Goal: Register for event/course

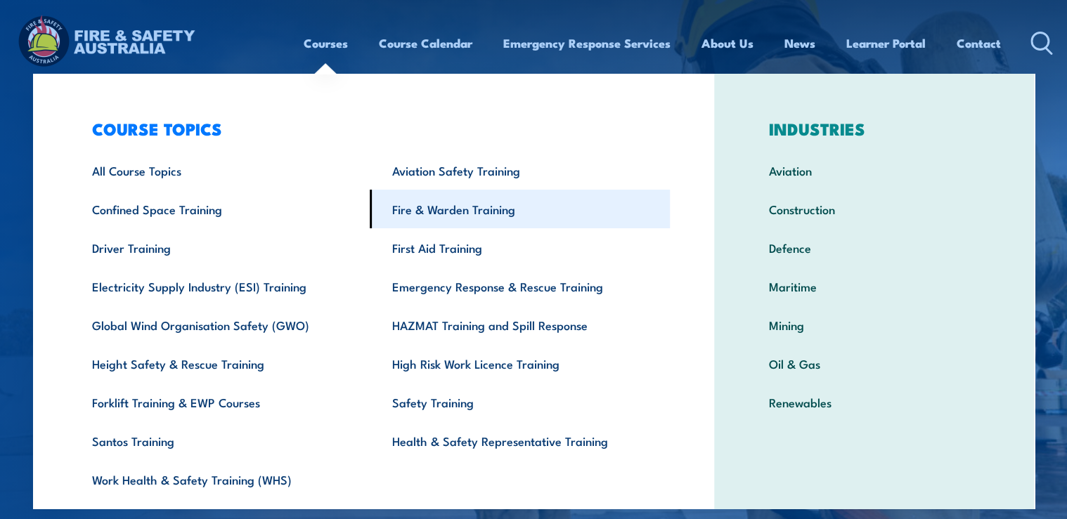
click at [438, 214] on link "Fire & Warden Training" at bounding box center [520, 209] width 300 height 39
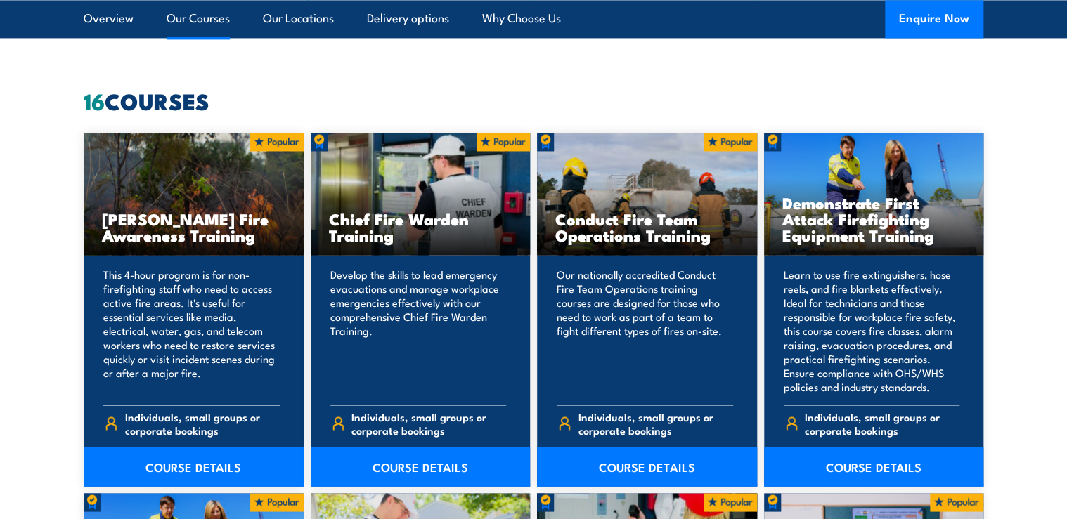
scroll to position [1068, 0]
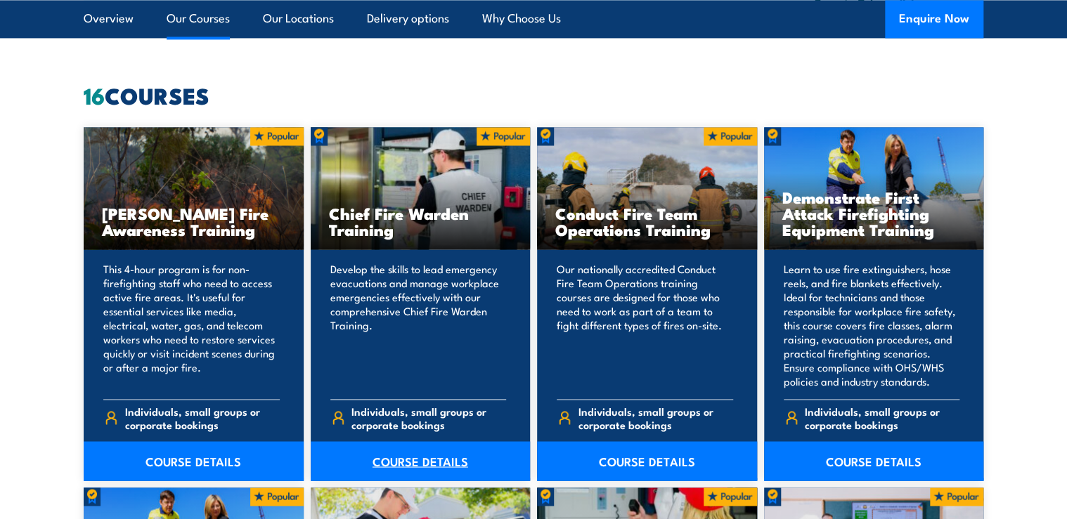
click at [438, 458] on link "COURSE DETAILS" at bounding box center [421, 460] width 220 height 39
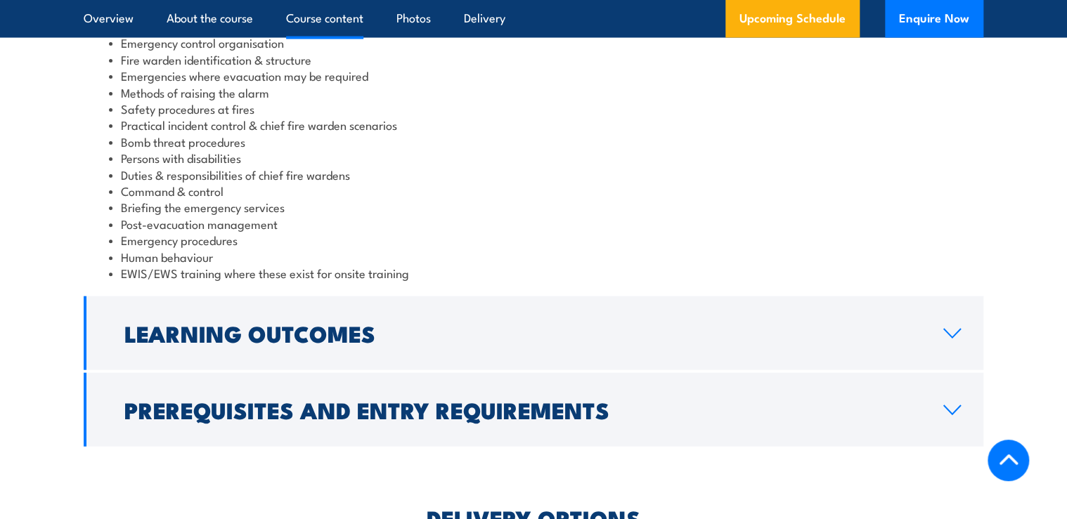
scroll to position [1462, 0]
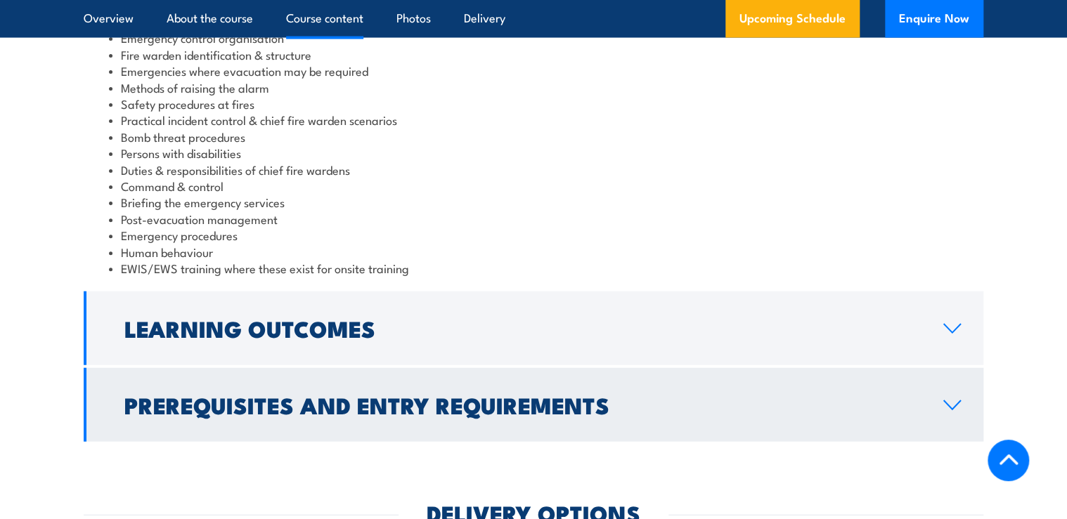
click at [731, 382] on link "Prerequisites and Entry Requirements" at bounding box center [533, 405] width 899 height 74
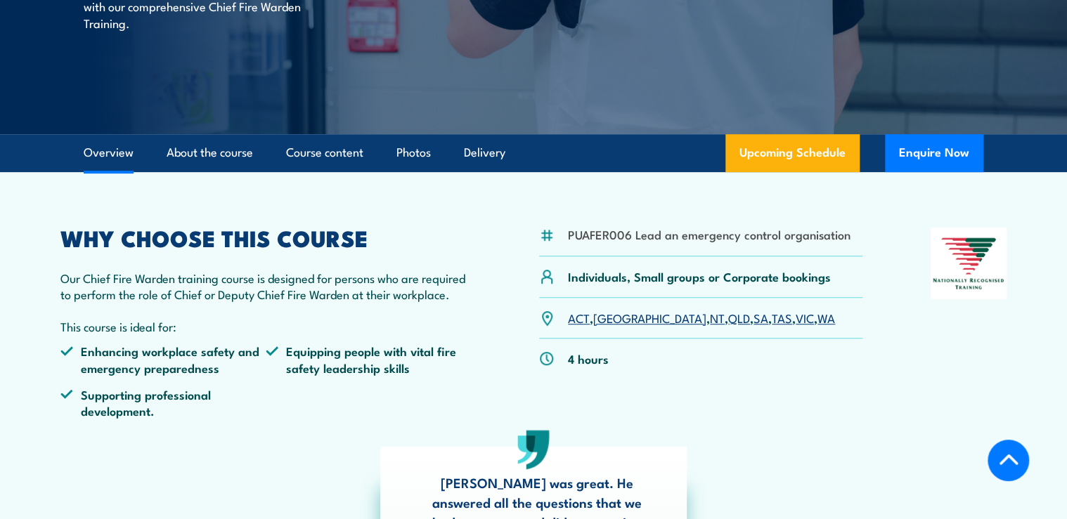
scroll to position [273, 0]
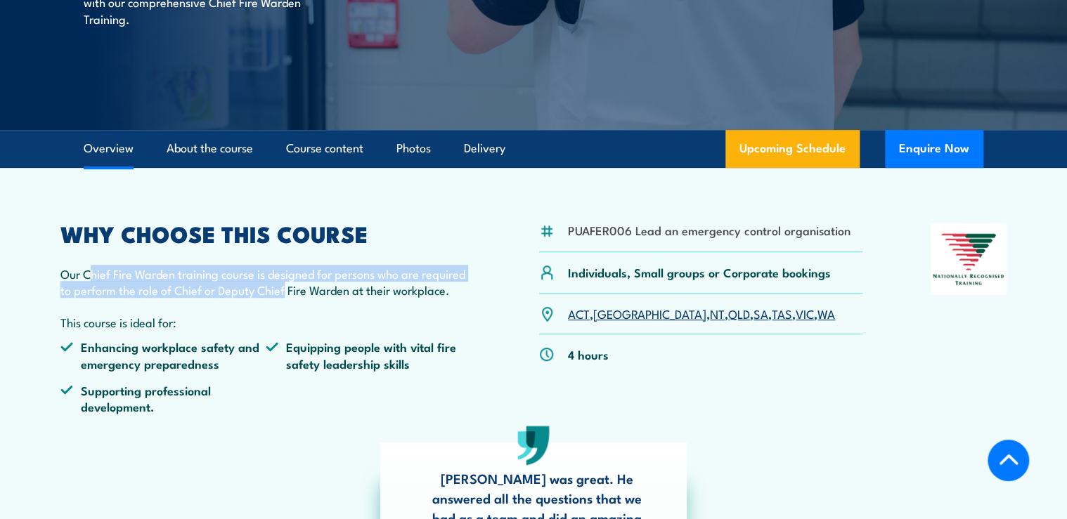
drag, startPoint x: 93, startPoint y: 273, endPoint x: 287, endPoint y: 292, distance: 195.5
click at [287, 292] on p "Our Chief Fire Warden training course is designed for persons who are required …" at bounding box center [265, 282] width 410 height 33
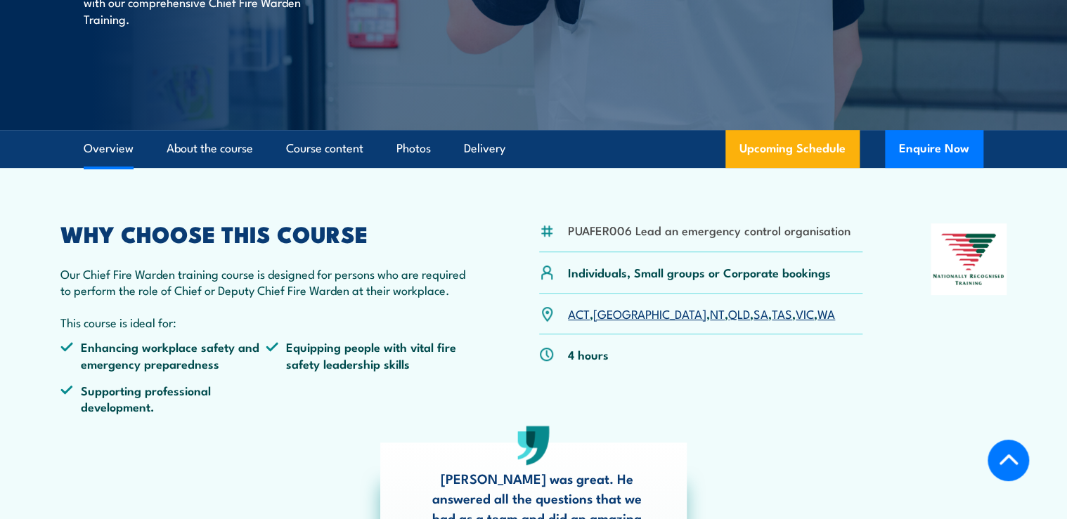
drag, startPoint x: 287, startPoint y: 292, endPoint x: 254, endPoint y: 322, distance: 44.8
click at [254, 322] on p "This course is ideal for:" at bounding box center [265, 322] width 410 height 16
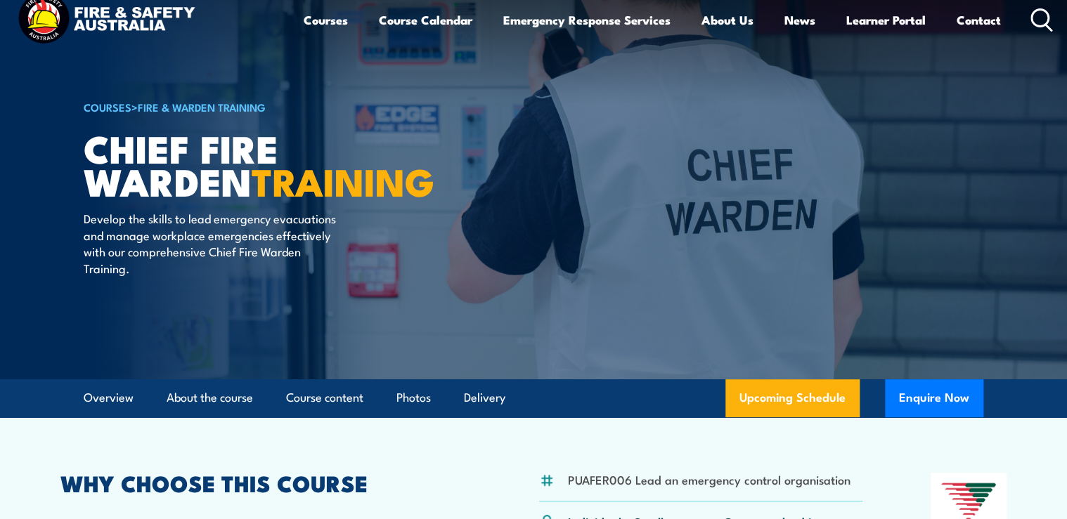
scroll to position [0, 0]
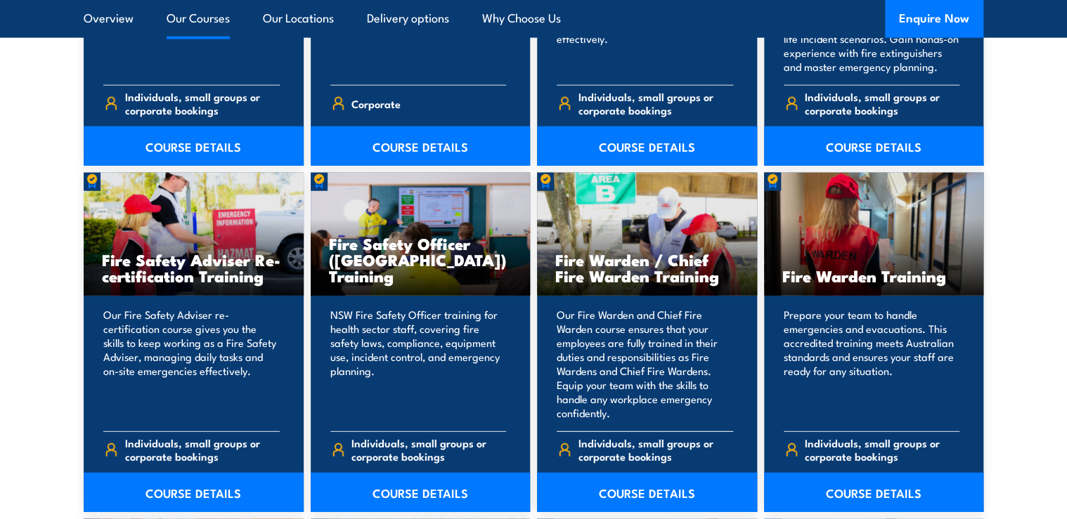
scroll to position [1799, 0]
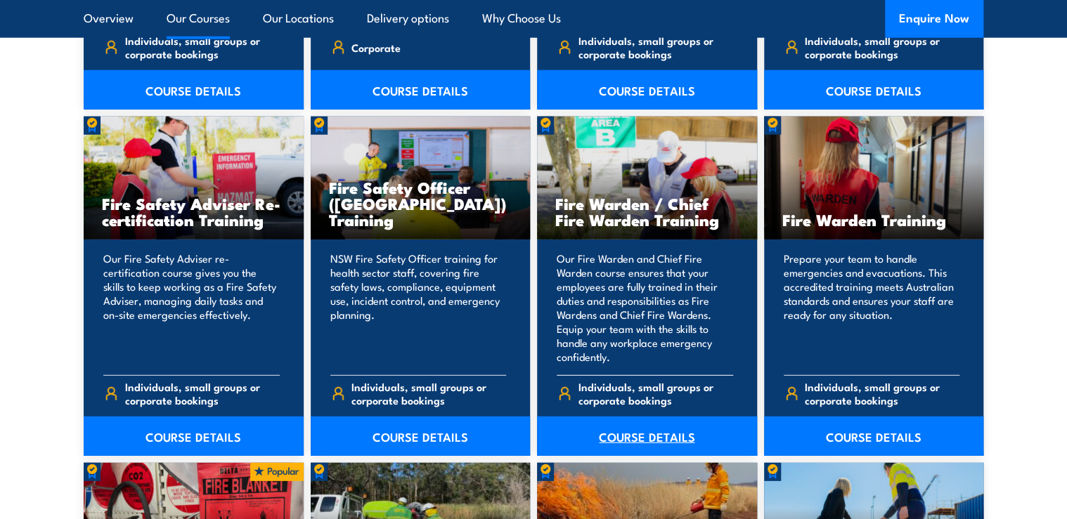
click at [624, 423] on link "COURSE DETAILS" at bounding box center [647, 436] width 220 height 39
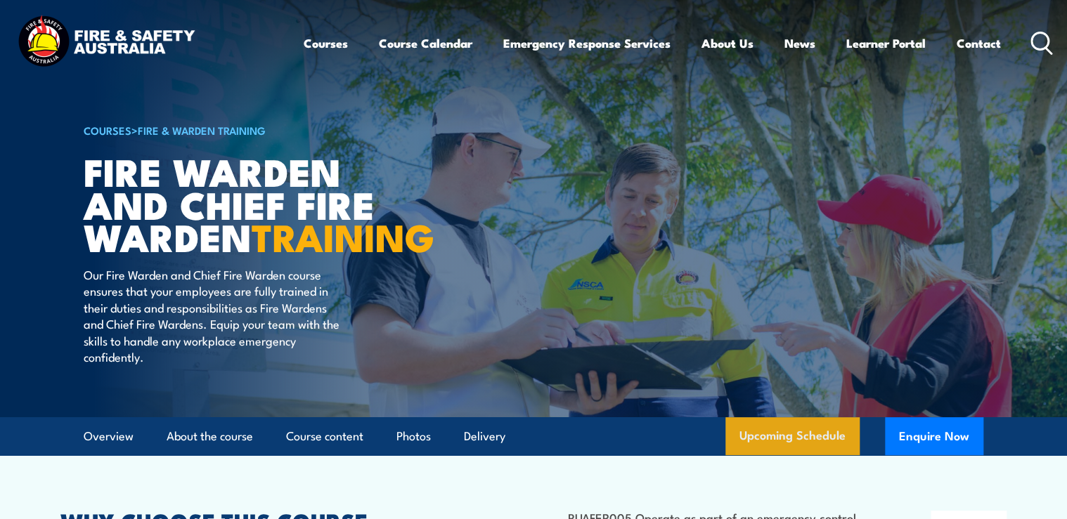
click at [774, 455] on link "Upcoming Schedule" at bounding box center [792, 436] width 134 height 38
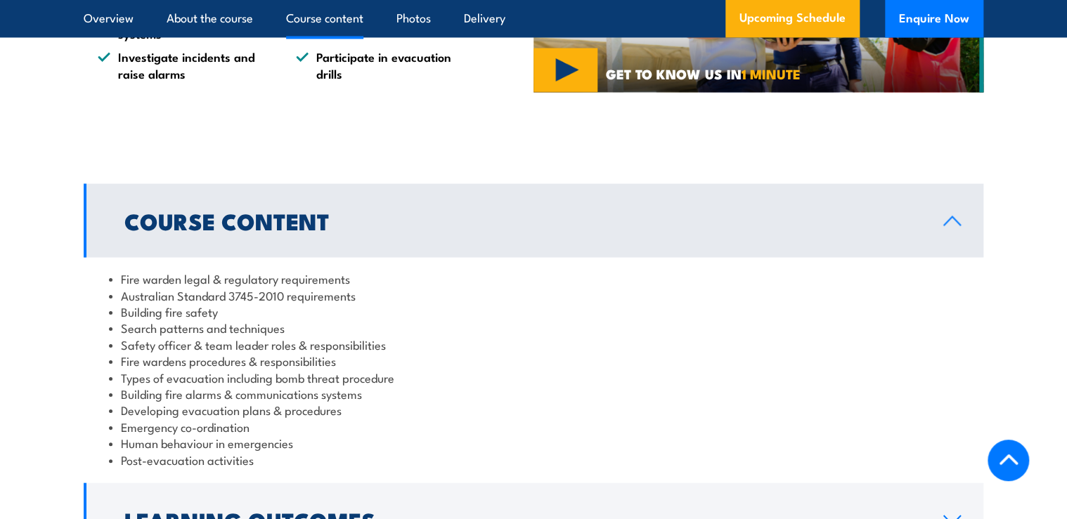
scroll to position [1349, 0]
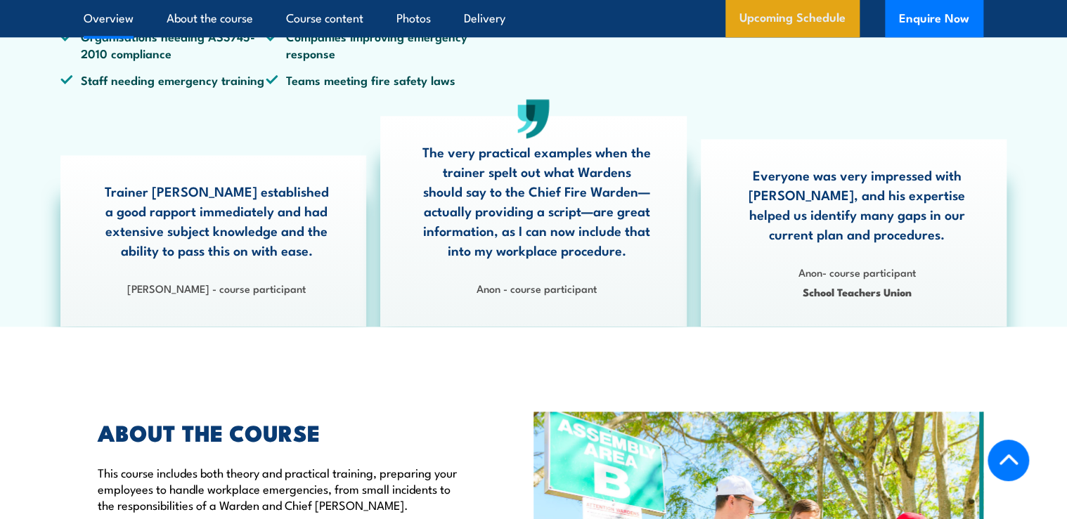
click at [819, 18] on link "Upcoming Schedule" at bounding box center [792, 19] width 134 height 38
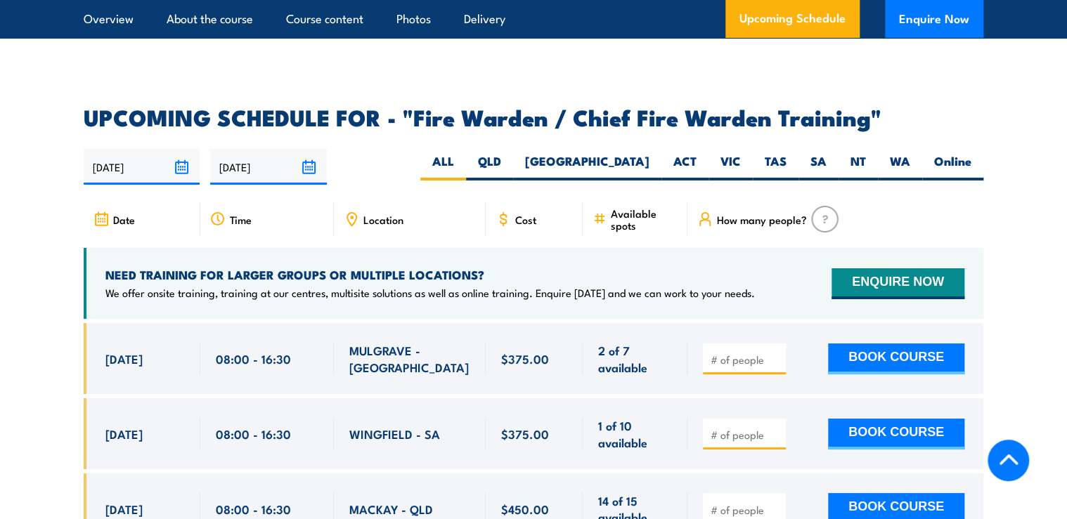
scroll to position [2488, 0]
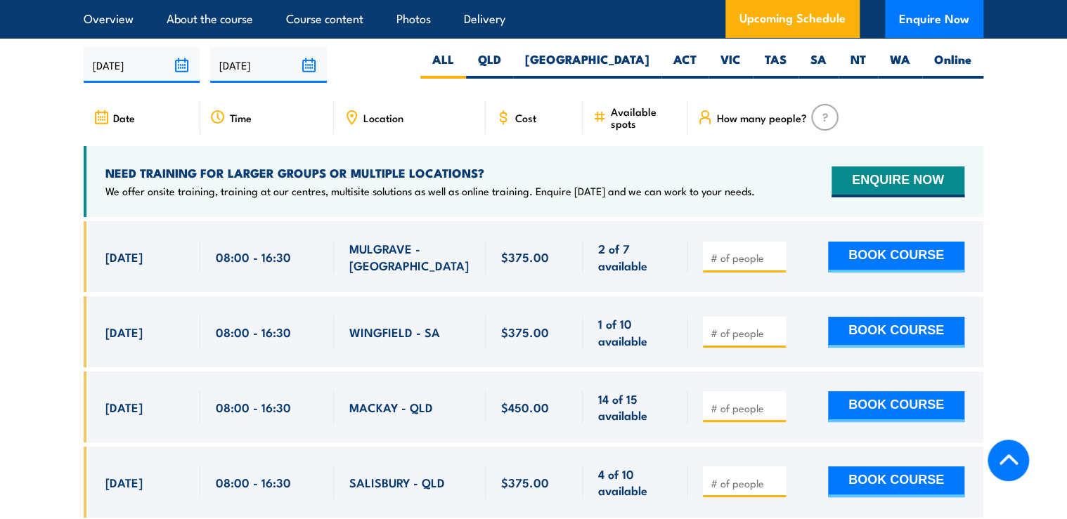
click at [734, 252] on input "number" at bounding box center [745, 258] width 70 height 14
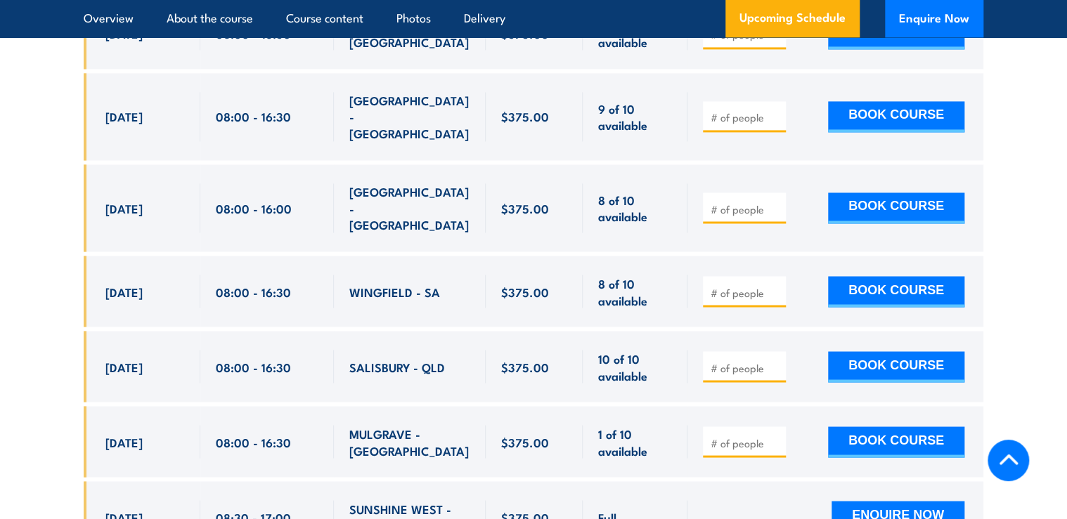
scroll to position [3766, 0]
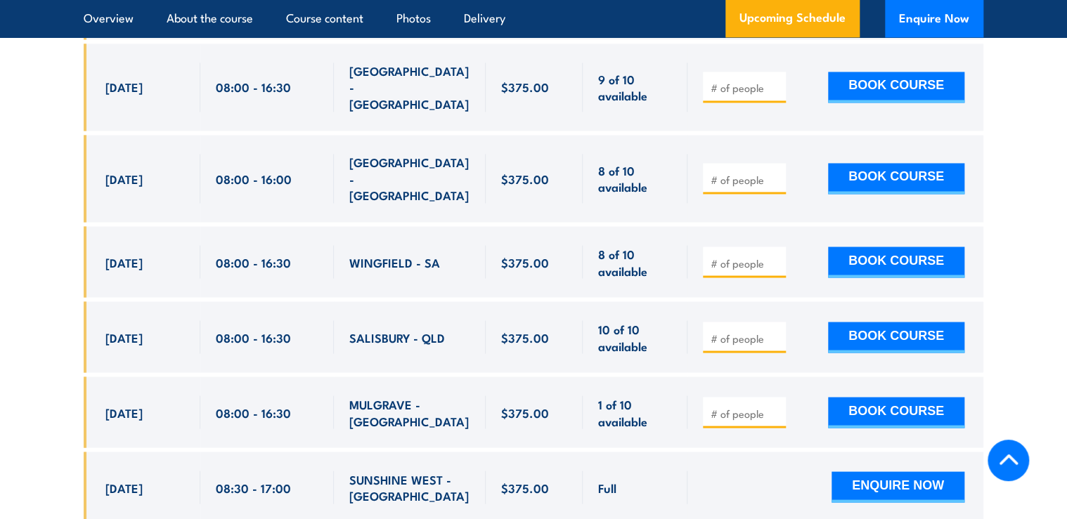
drag, startPoint x: 107, startPoint y: 323, endPoint x: 298, endPoint y: 320, distance: 191.1
click at [298, 377] on div "[DATE] 08:00 - 08:00" at bounding box center [533, 412] width 899 height 71
drag, startPoint x: 298, startPoint y: 320, endPoint x: 285, endPoint y: 321, distance: 13.4
click at [285, 404] on span "08:00 - 16:30" at bounding box center [253, 412] width 75 height 16
drag, startPoint x: 108, startPoint y: 325, endPoint x: 298, endPoint y: 326, distance: 189.7
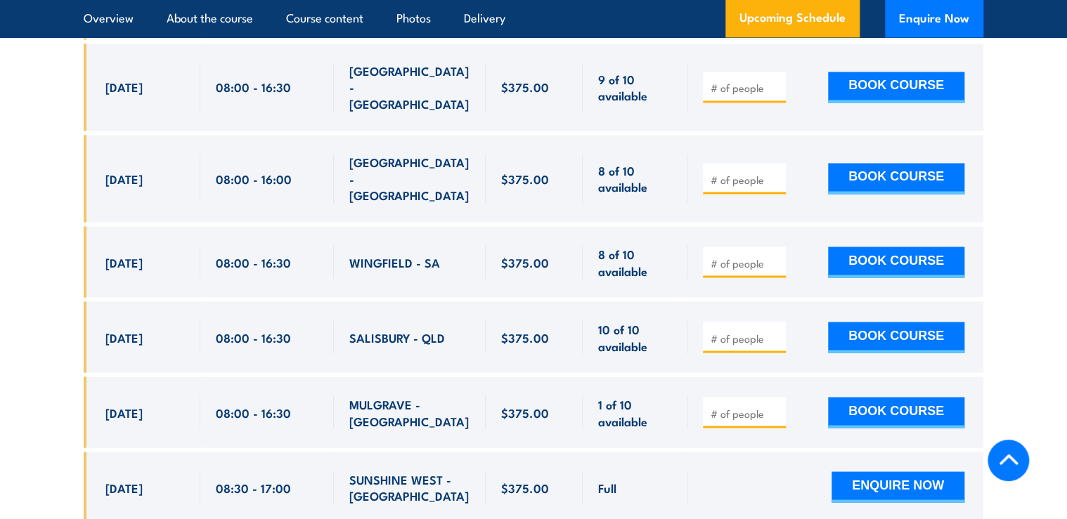
click at [298, 377] on div "[DATE] 08:00 - 08:00" at bounding box center [533, 412] width 899 height 71
drag, startPoint x: 298, startPoint y: 326, endPoint x: 285, endPoint y: 326, distance: 12.6
click at [298, 396] on div "08:00 - 16:30" at bounding box center [267, 412] width 103 height 33
drag, startPoint x: 106, startPoint y: 323, endPoint x: 298, endPoint y: 327, distance: 191.9
click at [298, 377] on div "[DATE] 08:00 - 08:00" at bounding box center [533, 412] width 899 height 71
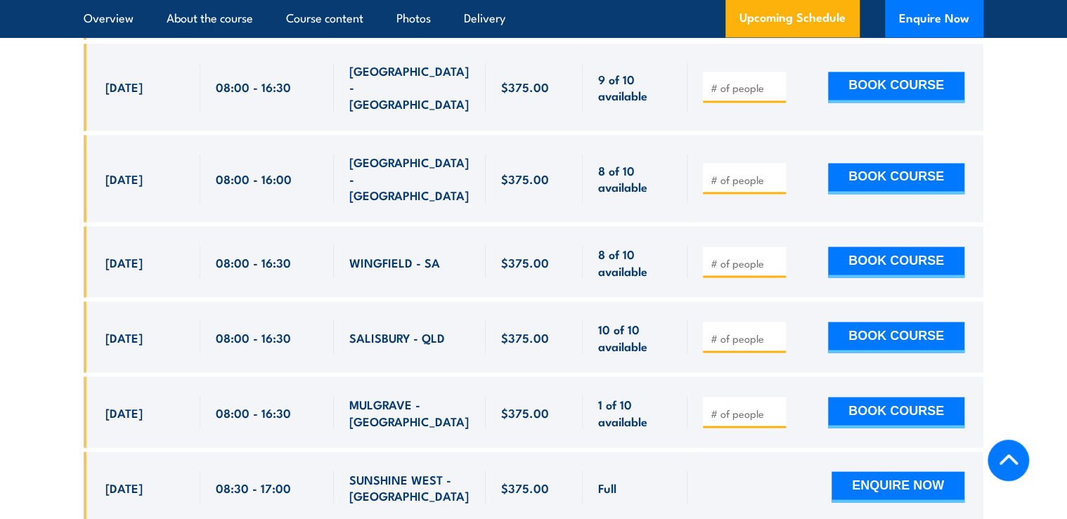
drag, startPoint x: 298, startPoint y: 327, endPoint x: 260, endPoint y: 329, distance: 38.0
click at [264, 404] on span "08:00 - 16:30" at bounding box center [253, 412] width 75 height 16
drag, startPoint x: 105, startPoint y: 323, endPoint x: 306, endPoint y: 322, distance: 200.3
click at [306, 377] on div "[DATE] 08:00 - 08:00" at bounding box center [533, 412] width 899 height 71
drag, startPoint x: 306, startPoint y: 322, endPoint x: 262, endPoint y: 326, distance: 43.8
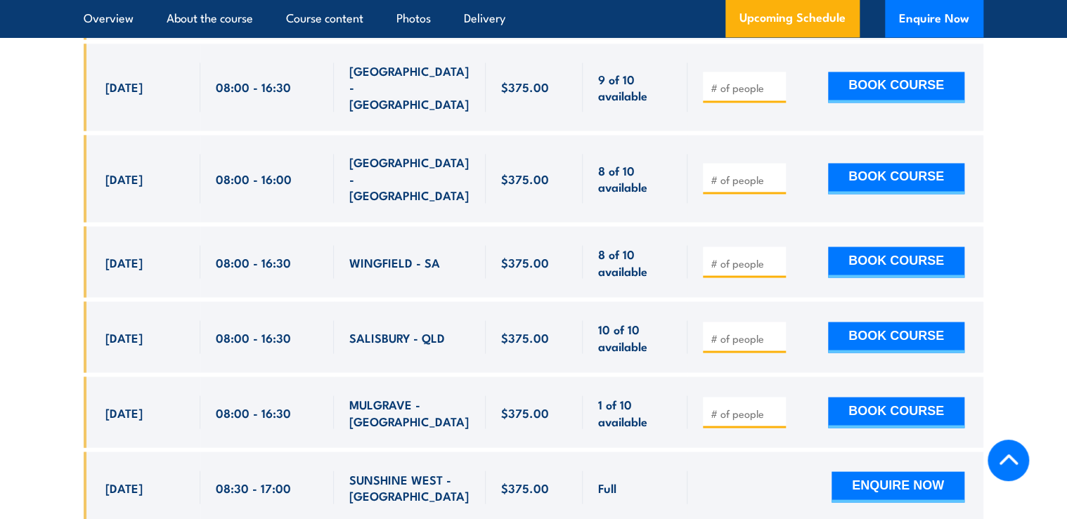
click at [262, 404] on span "08:00 - 16:30" at bounding box center [253, 412] width 75 height 16
drag, startPoint x: 108, startPoint y: 320, endPoint x: 297, endPoint y: 325, distance: 189.1
click at [297, 377] on div "[DATE] 08:00 - 08:00" at bounding box center [533, 412] width 899 height 71
drag, startPoint x: 297, startPoint y: 325, endPoint x: 287, endPoint y: 329, distance: 10.7
click at [287, 404] on span "08:00 - 16:30" at bounding box center [253, 412] width 75 height 16
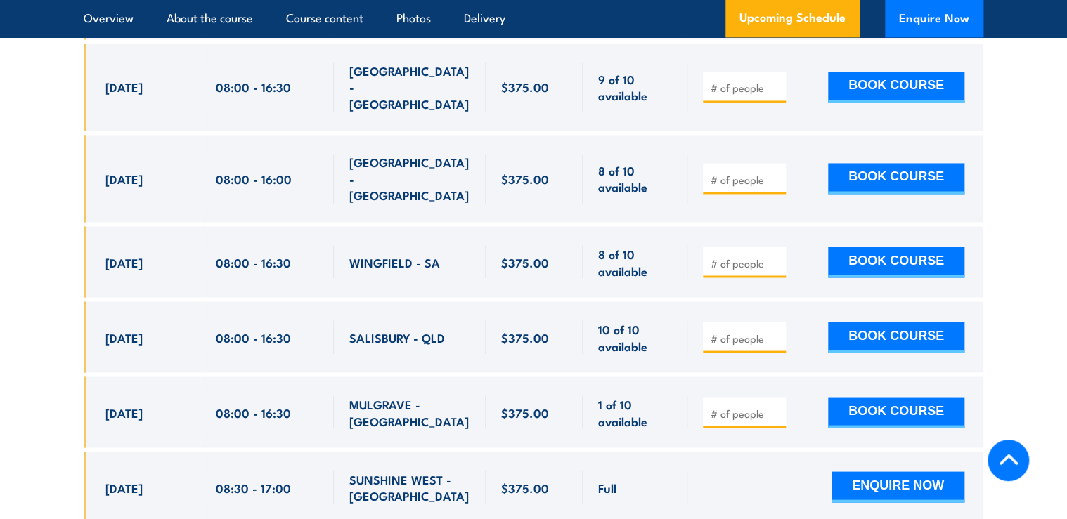
drag, startPoint x: 105, startPoint y: 320, endPoint x: 297, endPoint y: 323, distance: 191.8
click at [297, 377] on div "[DATE] 08:00 - 08:00" at bounding box center [533, 412] width 899 height 71
drag, startPoint x: 297, startPoint y: 323, endPoint x: 248, endPoint y: 333, distance: 49.6
click at [248, 396] on div "08:00 - 16:30" at bounding box center [267, 412] width 103 height 33
